Goal: Use online tool/utility

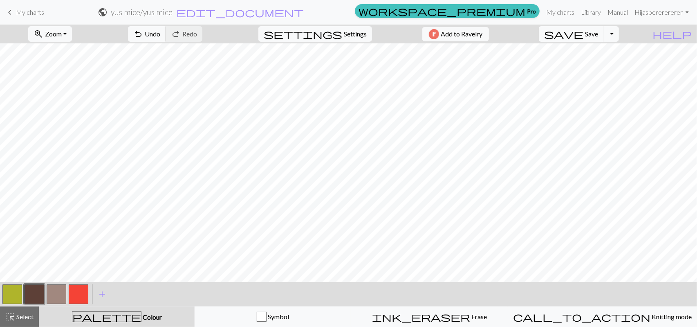
click at [56, 295] on button "button" at bounding box center [57, 294] width 20 height 20
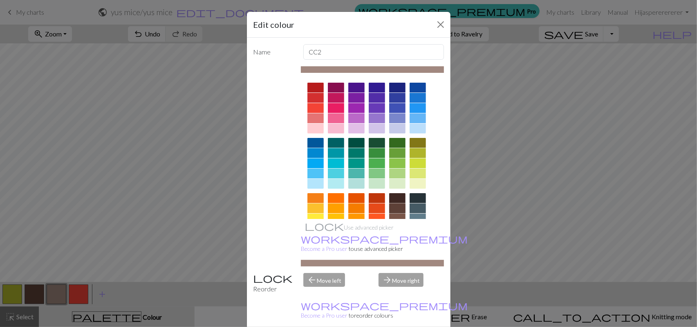
click at [396, 208] on div at bounding box center [397, 208] width 16 height 10
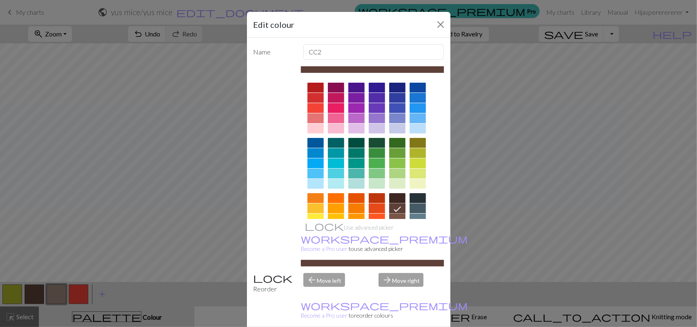
scroll to position [46, 0]
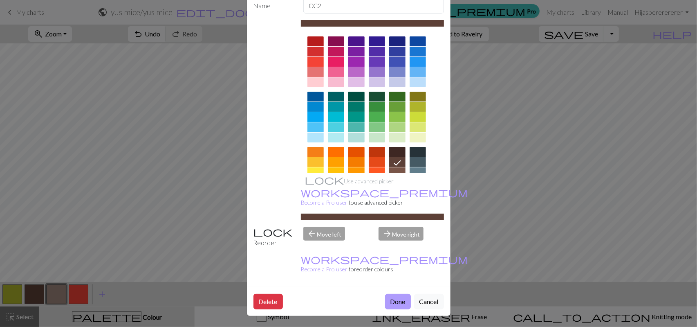
click at [391, 299] on button "Done" at bounding box center [398, 301] width 26 height 16
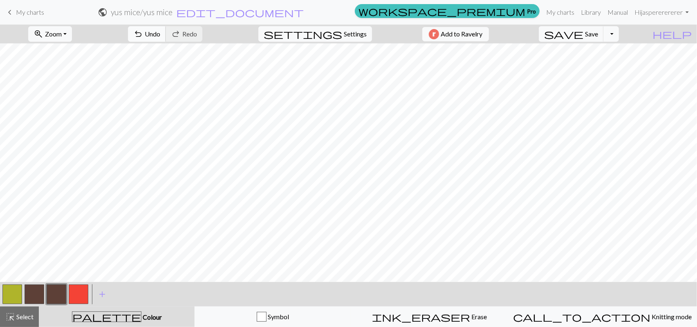
click at [153, 34] on span "Undo" at bounding box center [153, 34] width 16 height 8
click at [332, 34] on span "settings" at bounding box center [303, 33] width 78 height 11
select select "aran"
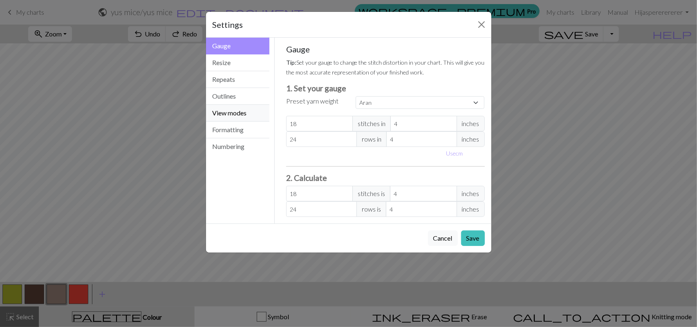
click at [258, 114] on button "View modes" at bounding box center [238, 113] width 64 height 17
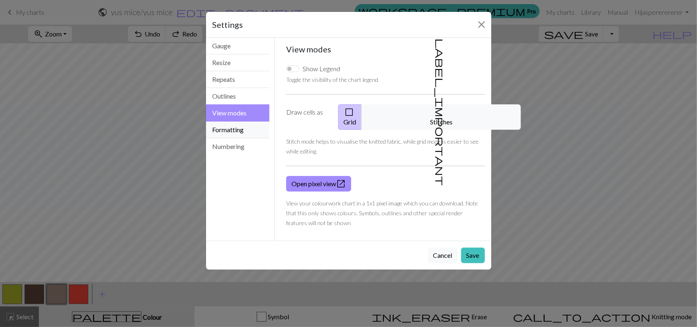
click at [263, 129] on button "Formatting" at bounding box center [238, 129] width 64 height 17
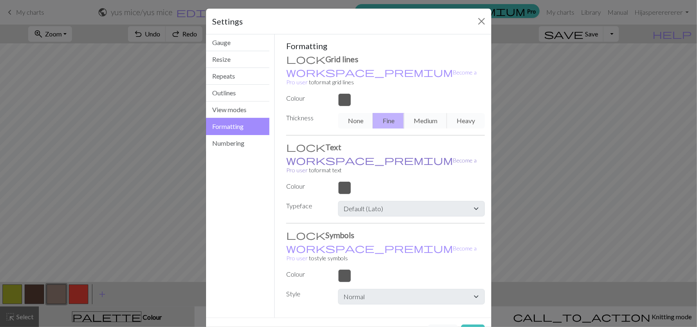
scroll to position [0, 0]
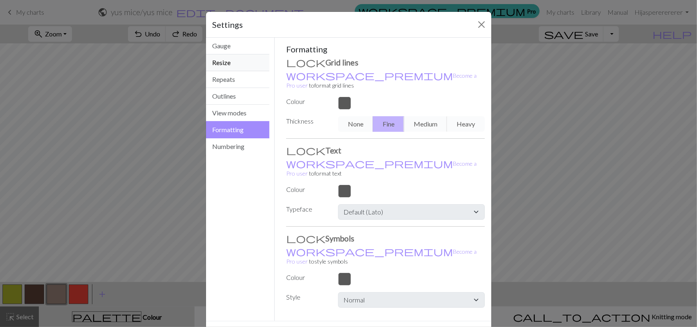
click at [239, 60] on button "Resize" at bounding box center [238, 62] width 64 height 17
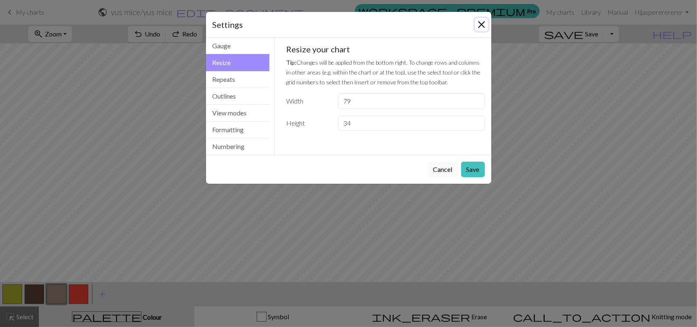
click at [477, 27] on button "Close" at bounding box center [481, 24] width 13 height 13
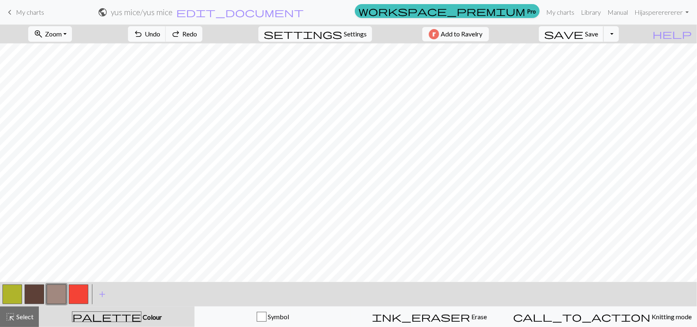
click at [578, 38] on span "save" at bounding box center [563, 33] width 39 height 11
